Goal: Task Accomplishment & Management: Manage account settings

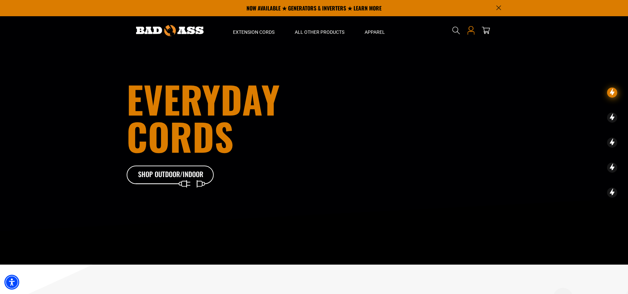
click at [471, 31] on icon at bounding box center [470, 28] width 5 height 5
